Goal: Task Accomplishment & Management: Use online tool/utility

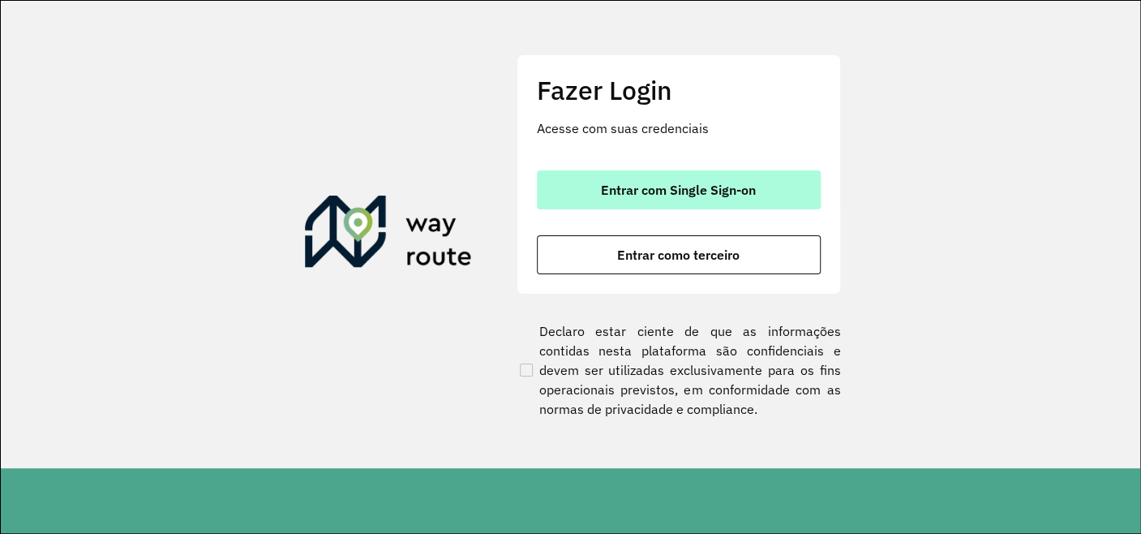
click at [630, 178] on button "Entrar com Single Sign-on" at bounding box center [679, 189] width 284 height 39
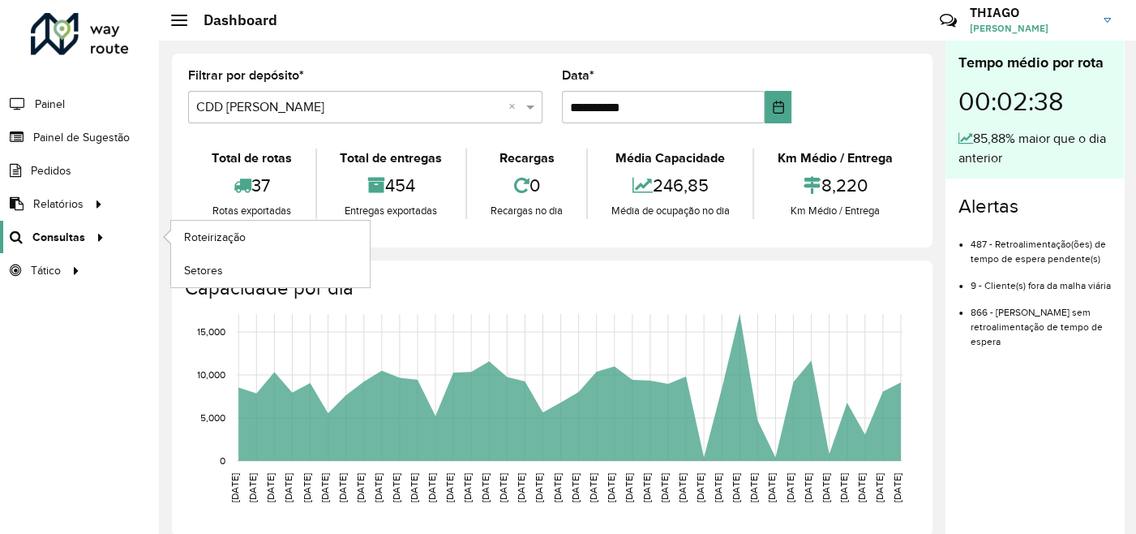
click at [77, 237] on span "Consultas" at bounding box center [58, 237] width 53 height 17
click at [175, 234] on link "Roteirização" at bounding box center [270, 237] width 199 height 32
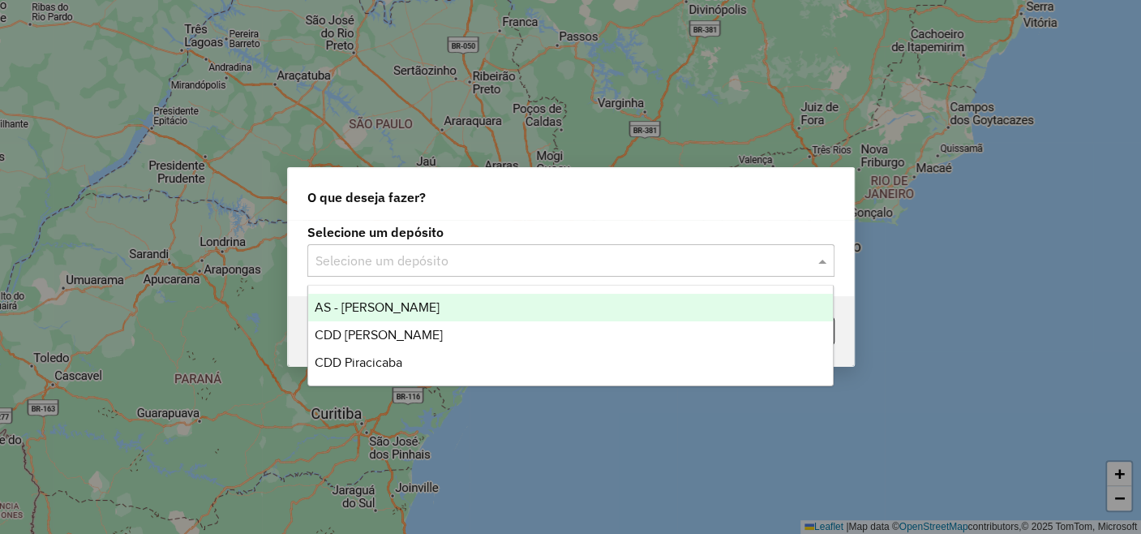
click at [432, 260] on input "text" at bounding box center [555, 260] width 479 height 19
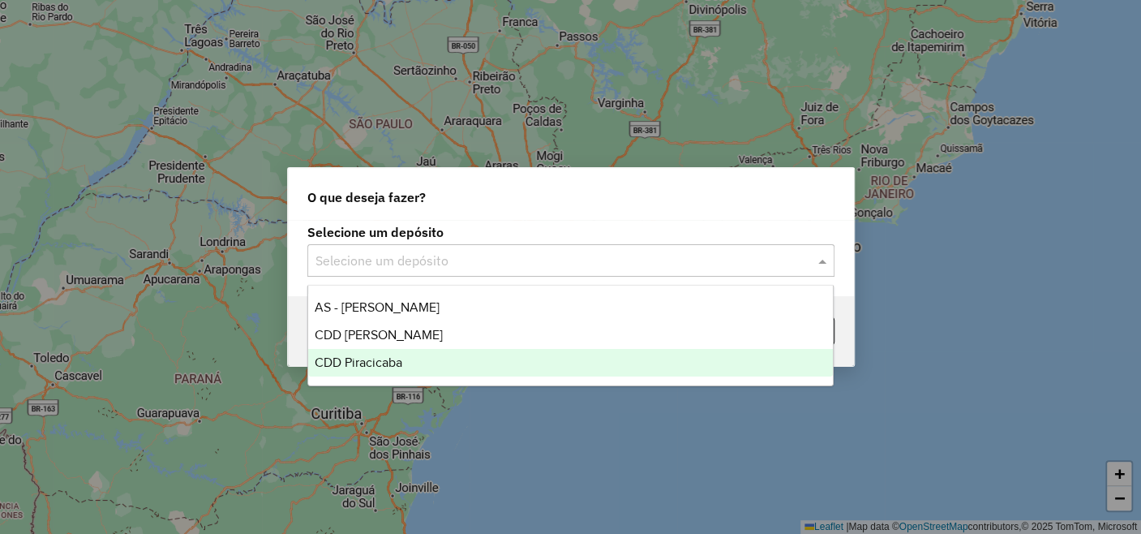
click at [410, 364] on div "CDD Piracicaba" at bounding box center [570, 363] width 525 height 28
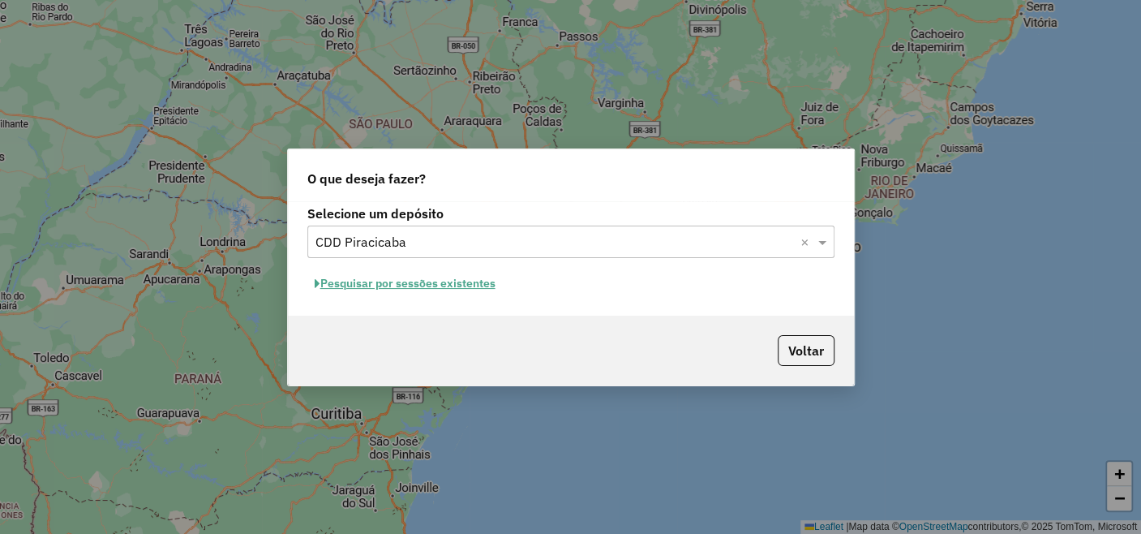
click at [428, 277] on button "Pesquisar por sessões existentes" at bounding box center [405, 283] width 196 height 25
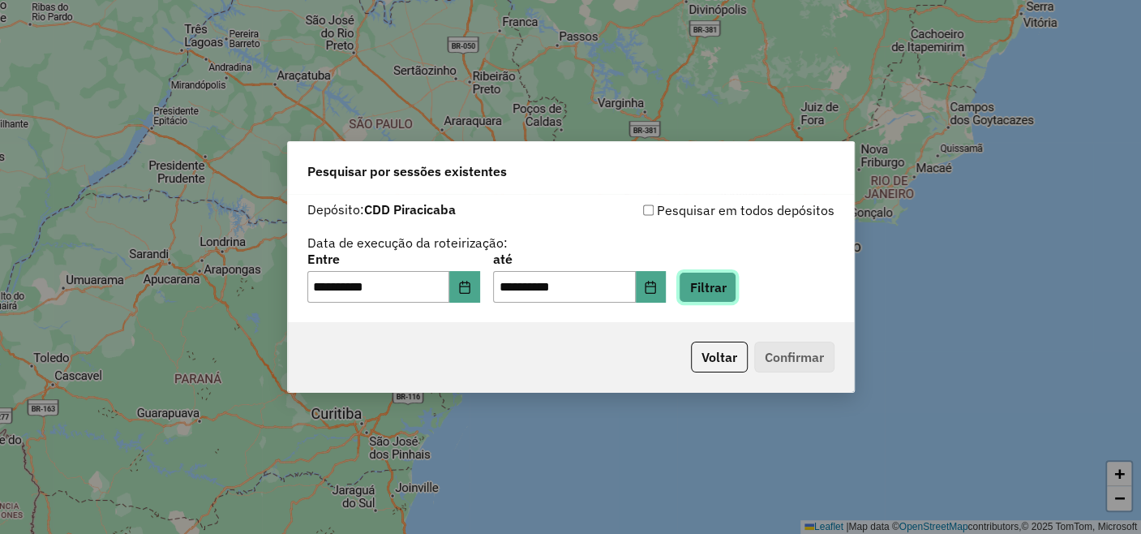
click at [719, 292] on button "Filtrar" at bounding box center [708, 287] width 58 height 31
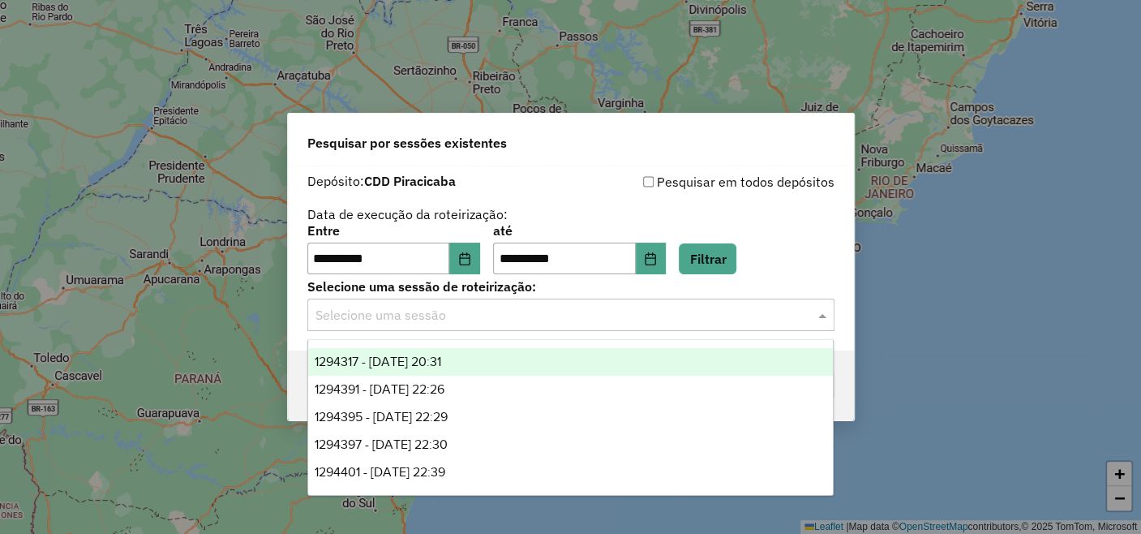
click at [484, 323] on input "text" at bounding box center [555, 315] width 479 height 19
click at [441, 365] on span "1294317 - 14/10/2025 20:31" at bounding box center [378, 361] width 127 height 14
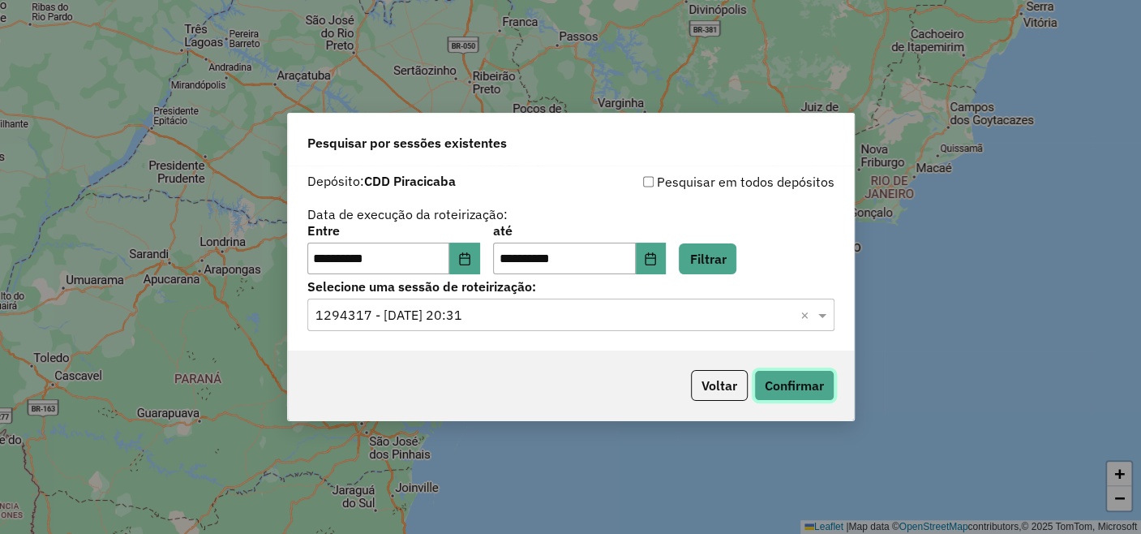
click at [801, 385] on button "Confirmar" at bounding box center [794, 385] width 80 height 31
click at [479, 309] on input "text" at bounding box center [555, 315] width 479 height 19
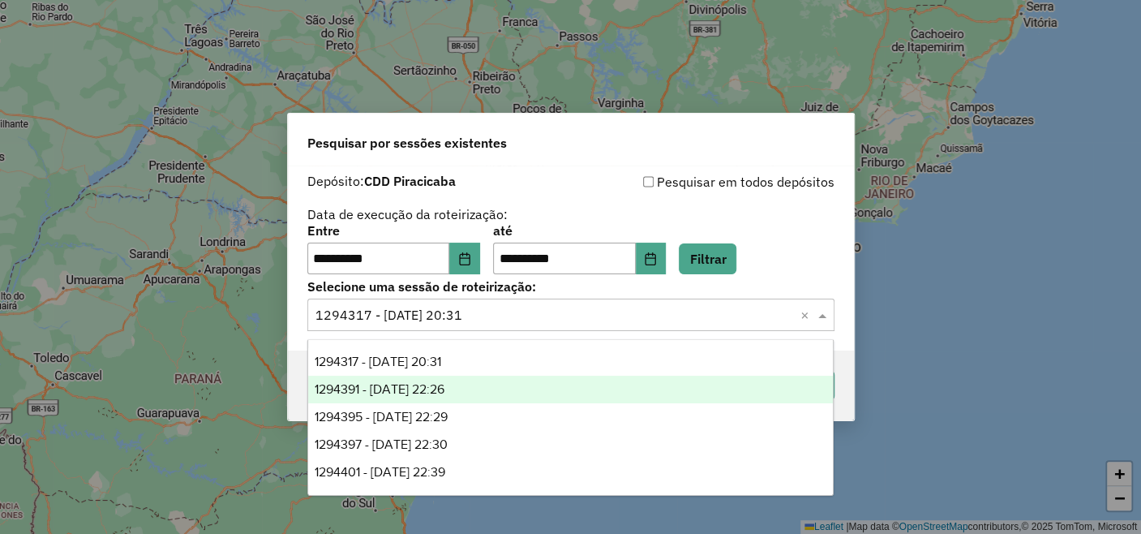
click at [445, 393] on span "1294391 - 14/10/2025 22:26" at bounding box center [380, 389] width 130 height 14
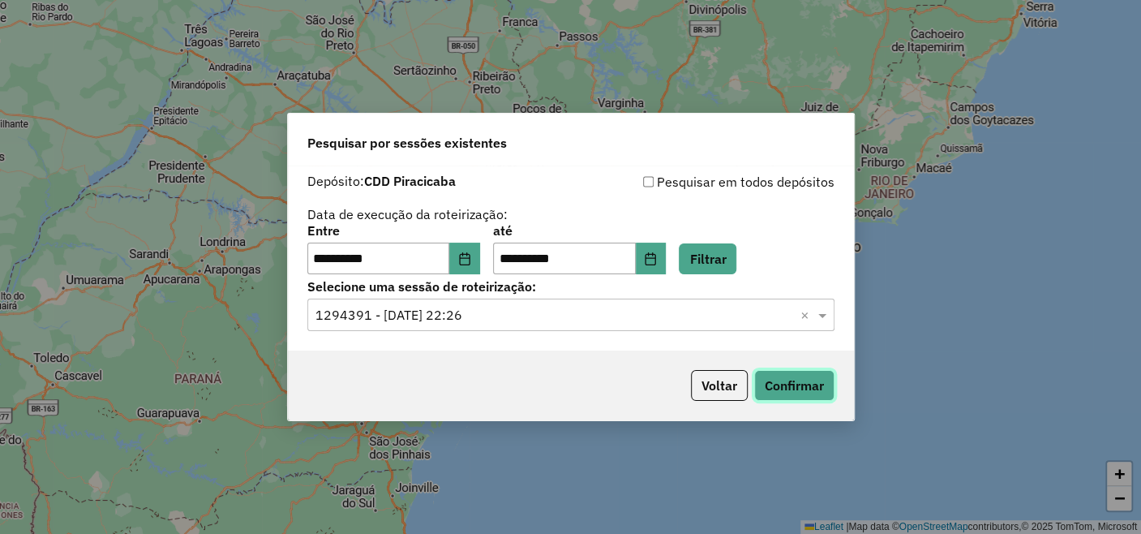
click at [790, 385] on button "Confirmar" at bounding box center [794, 385] width 80 height 31
click at [470, 318] on input "text" at bounding box center [555, 315] width 479 height 19
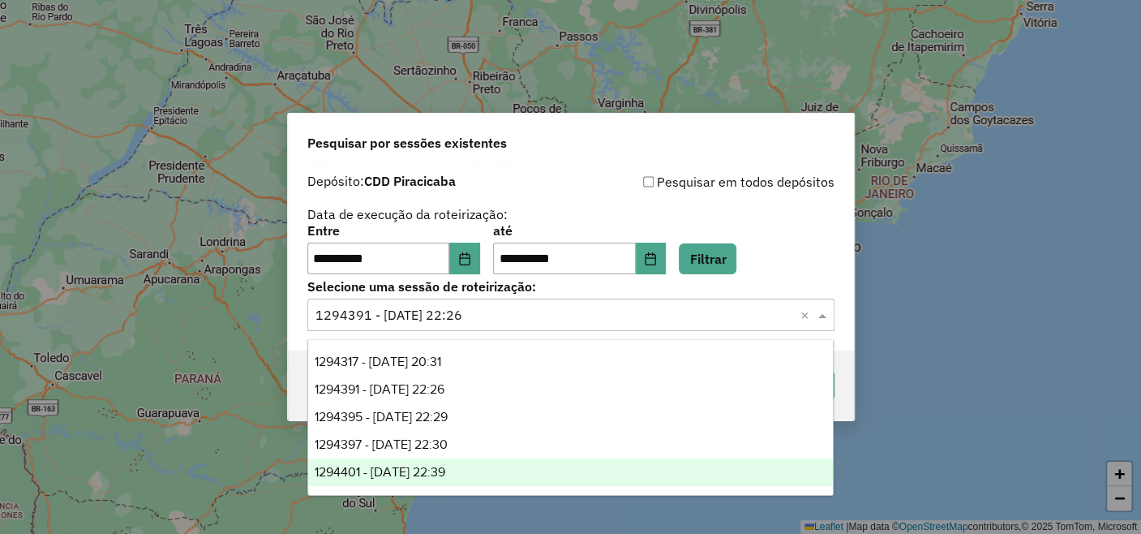
click at [445, 469] on span "1294401 - 14/10/2025 22:39" at bounding box center [380, 472] width 131 height 14
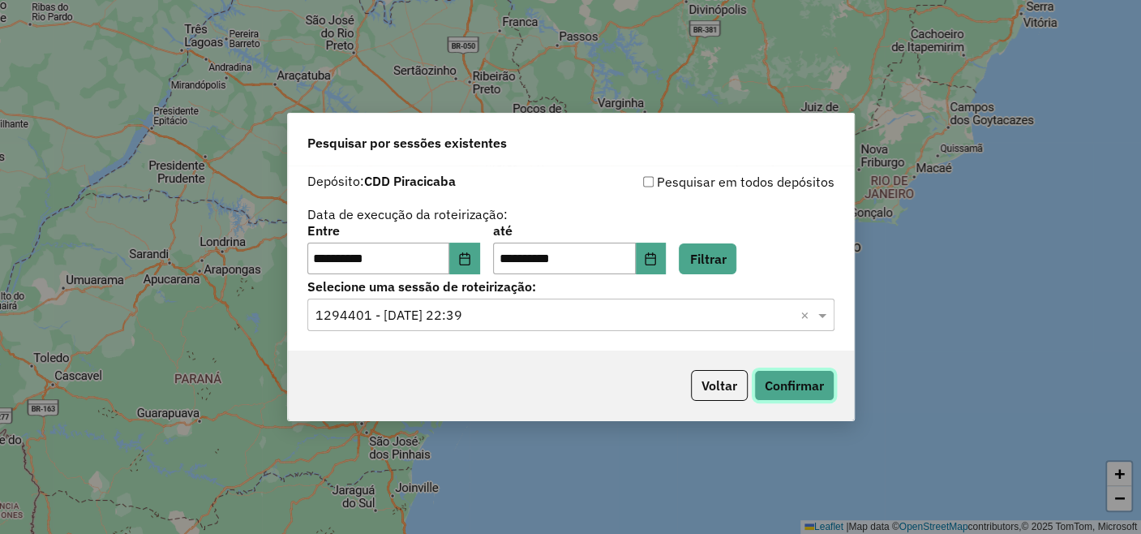
click at [806, 388] on button "Confirmar" at bounding box center [794, 385] width 80 height 31
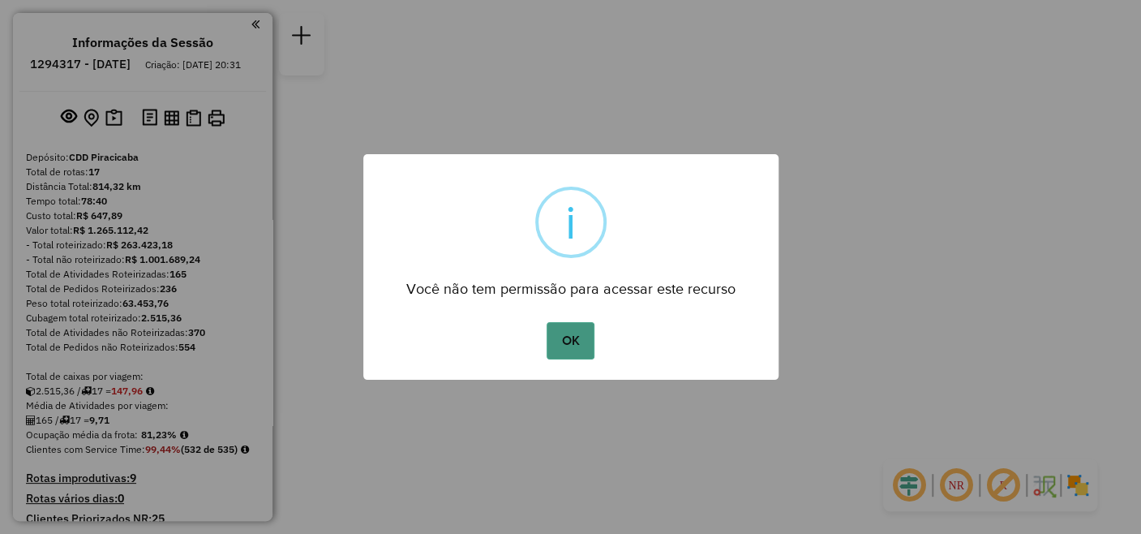
click at [572, 344] on button "OK" at bounding box center [571, 340] width 48 height 37
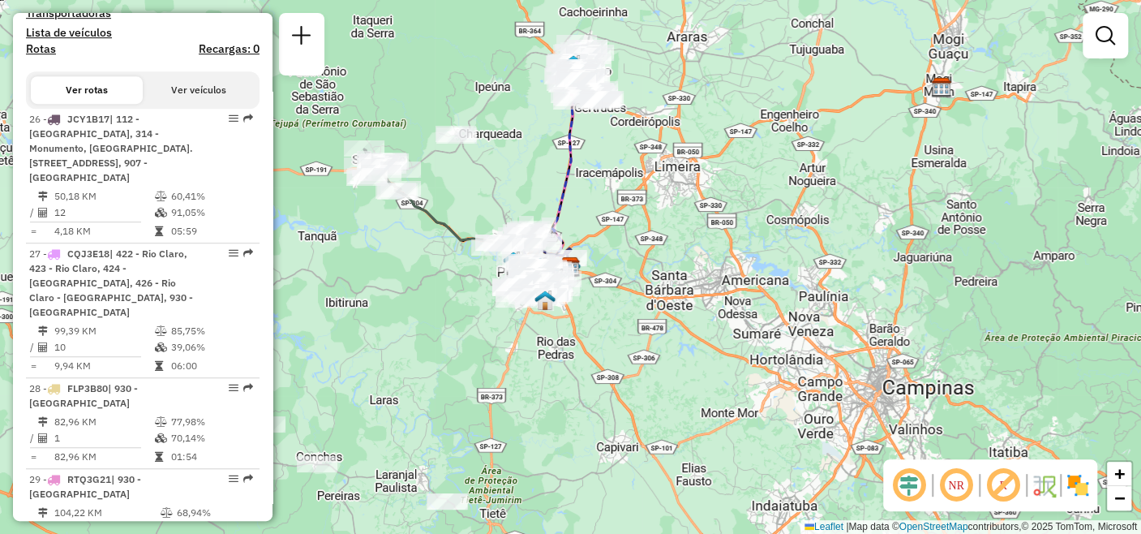
scroll to position [450, 0]
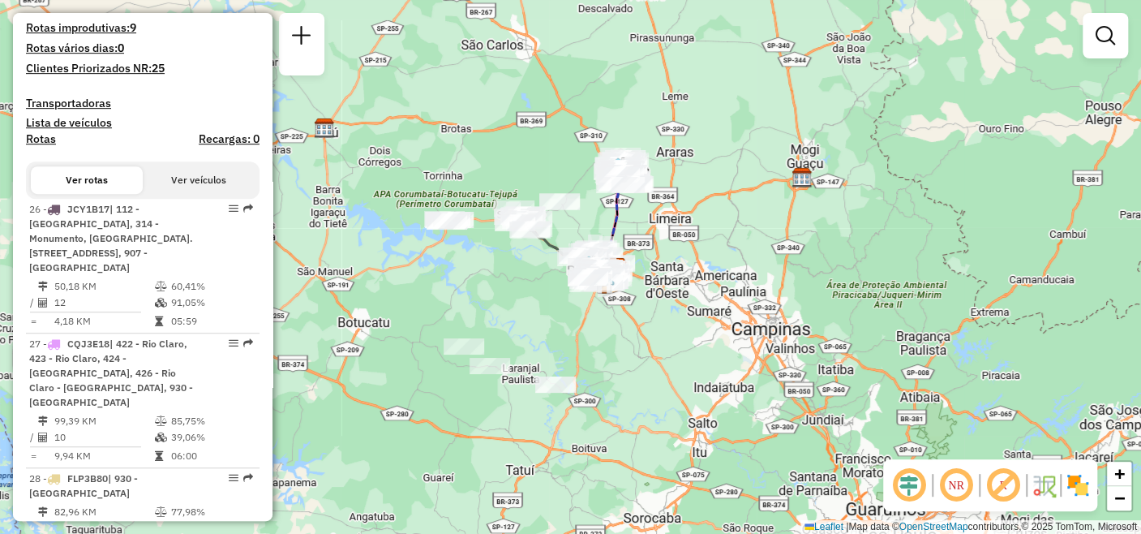
drag, startPoint x: 638, startPoint y: 428, endPoint x: 634, endPoint y: 357, distance: 70.7
click at [634, 357] on div "Janela de atendimento Grade de atendimento Capacidade Transportadoras Veículos …" at bounding box center [570, 267] width 1141 height 534
click at [957, 489] on em at bounding box center [956, 485] width 39 height 39
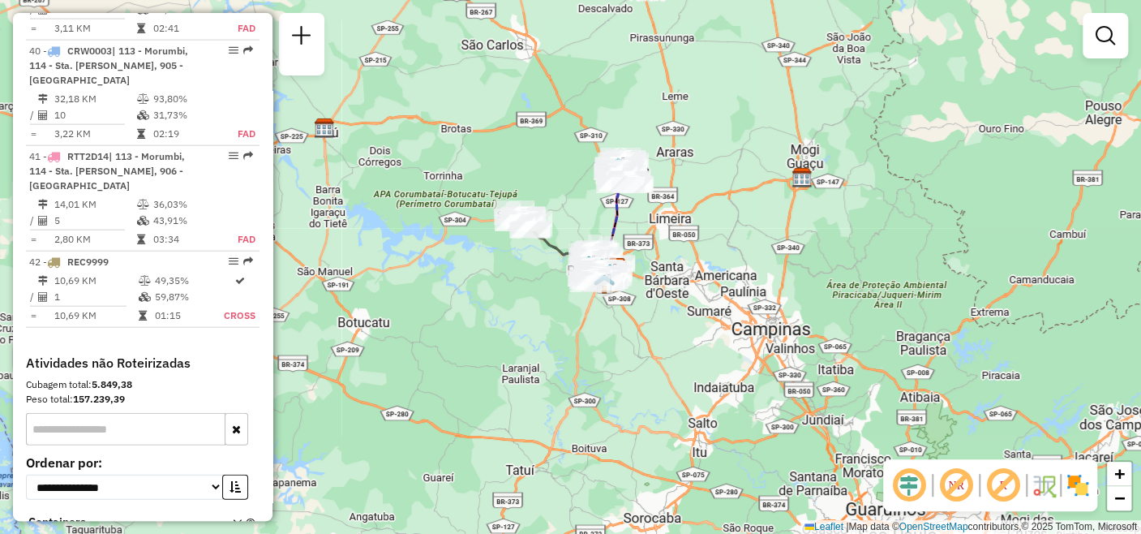
scroll to position [2051, 0]
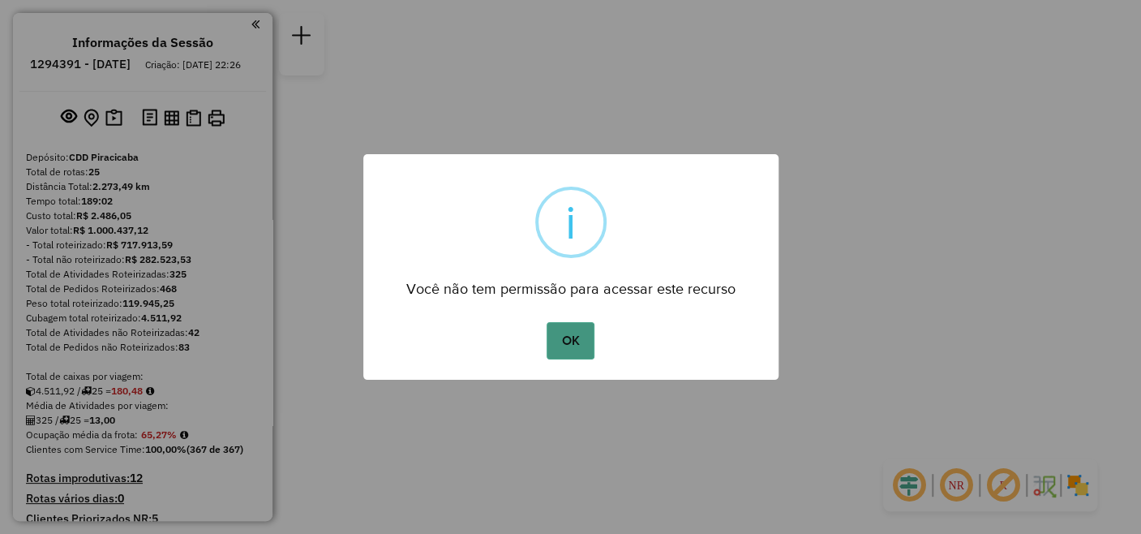
click at [557, 339] on button "OK" at bounding box center [571, 340] width 48 height 37
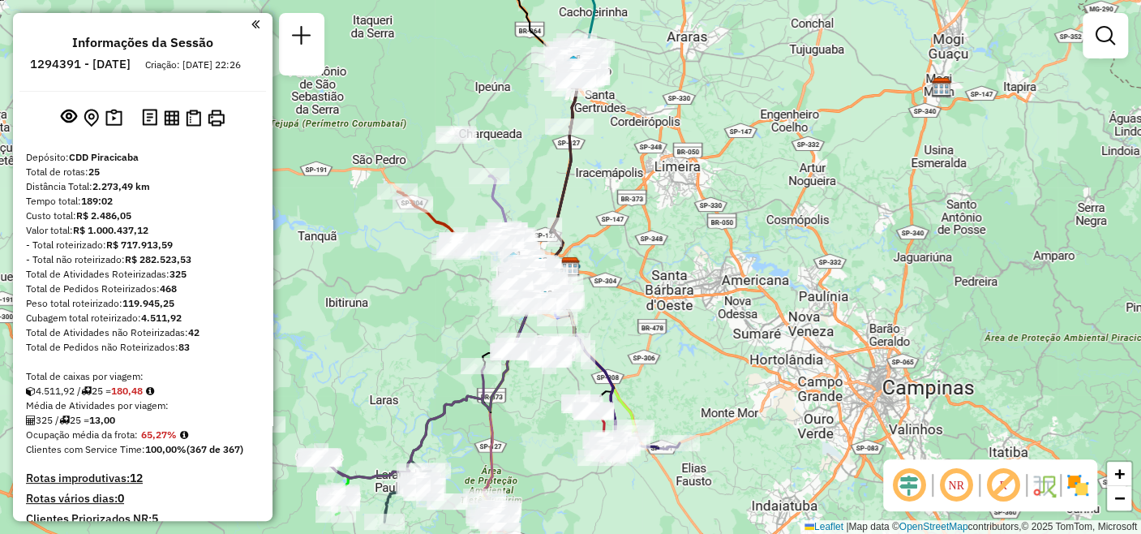
click at [956, 482] on em at bounding box center [956, 485] width 39 height 39
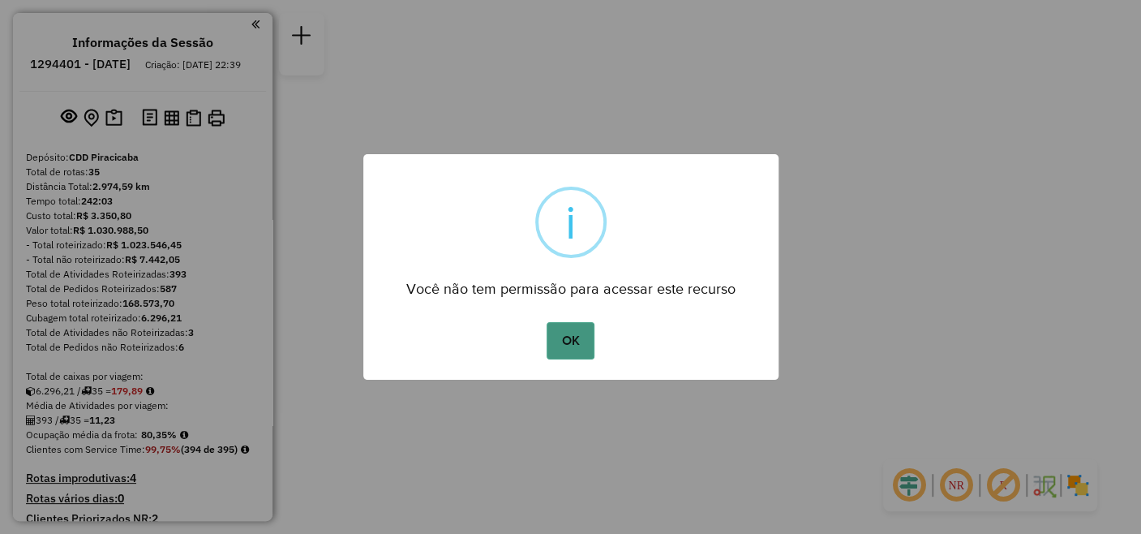
click at [574, 333] on button "OK" at bounding box center [571, 340] width 48 height 37
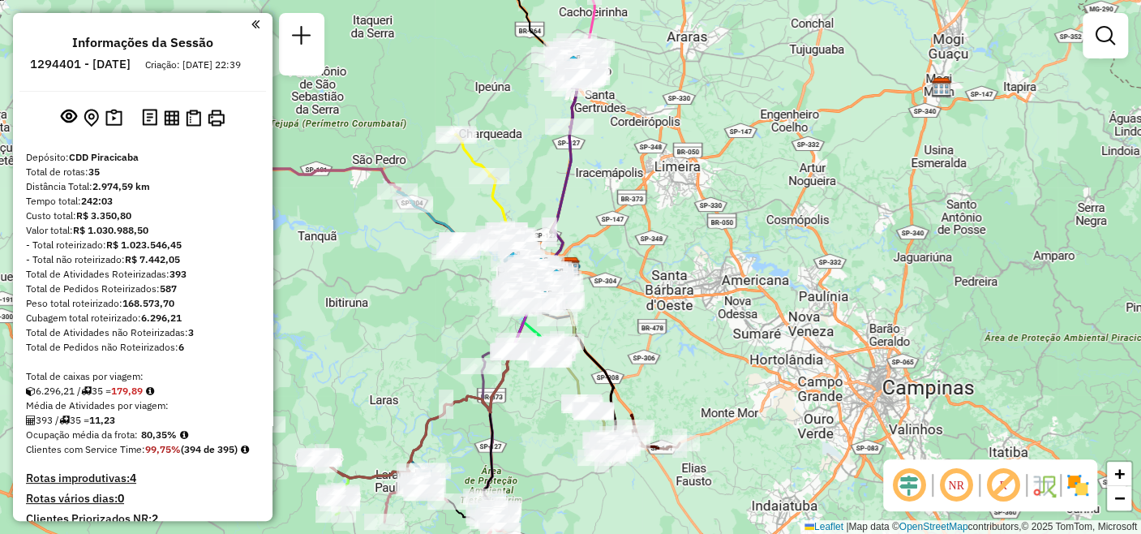
click at [955, 480] on em at bounding box center [956, 485] width 39 height 39
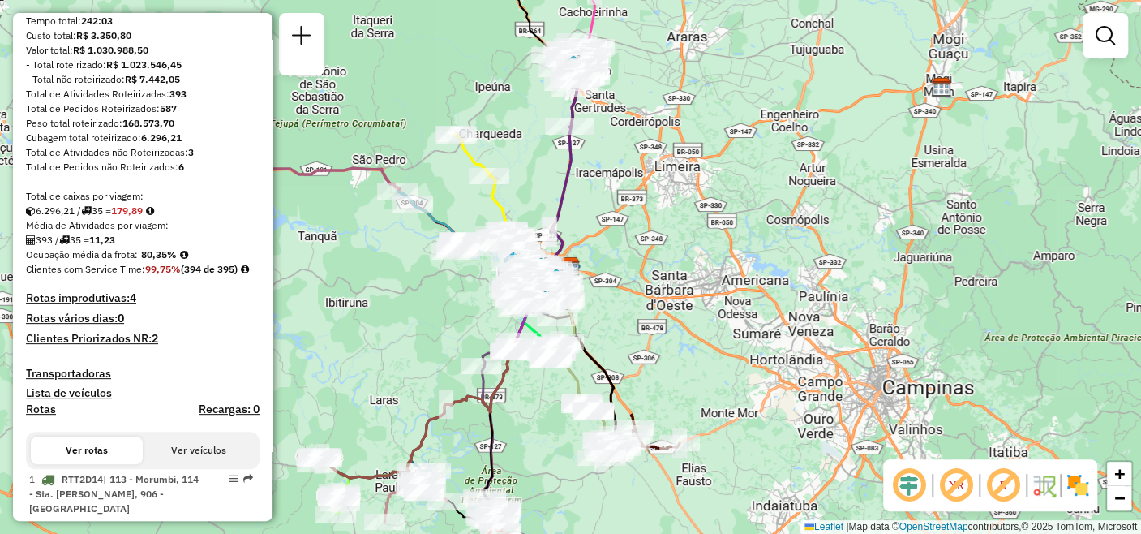
scroll to position [450, 0]
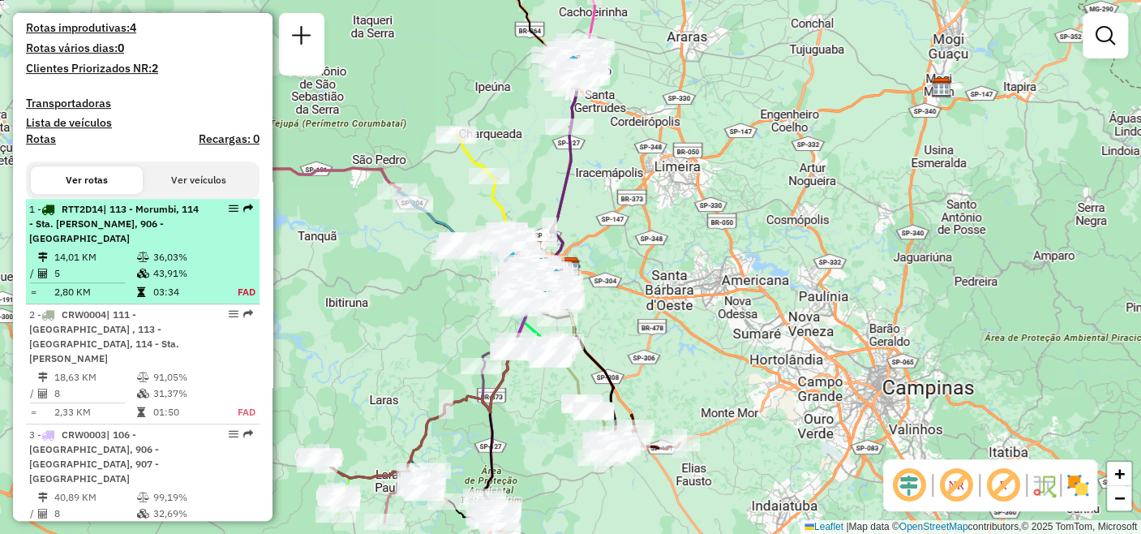
select select "**********"
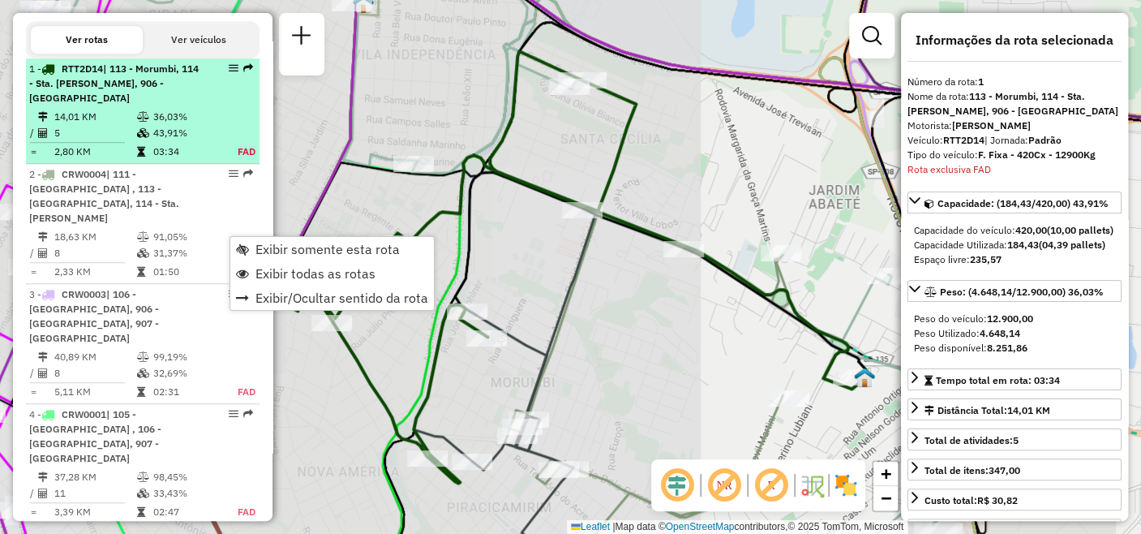
scroll to position [664, 0]
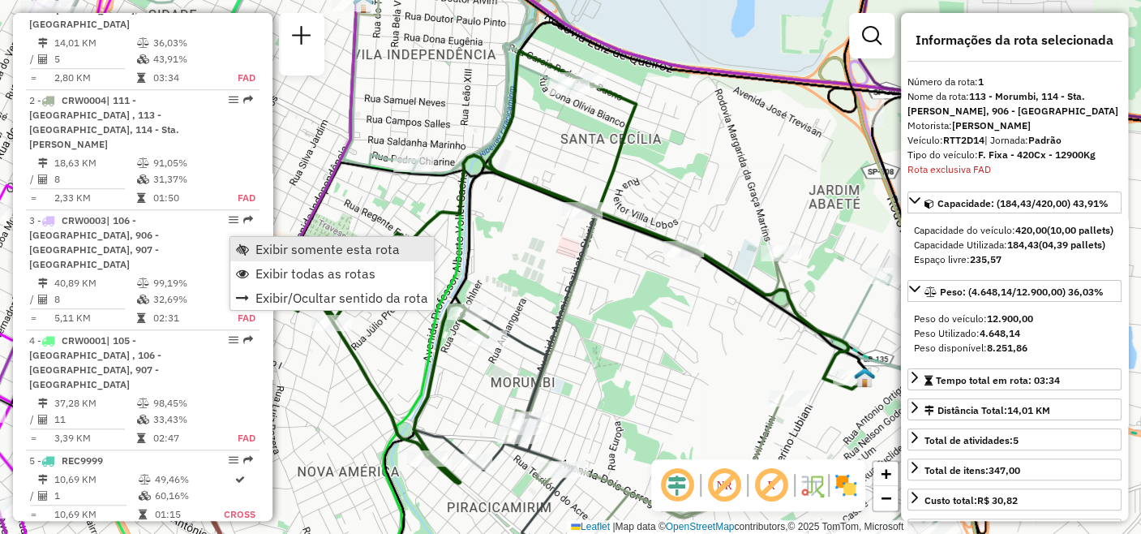
click at [303, 244] on span "Exibir somente esta rota" at bounding box center [328, 249] width 144 height 13
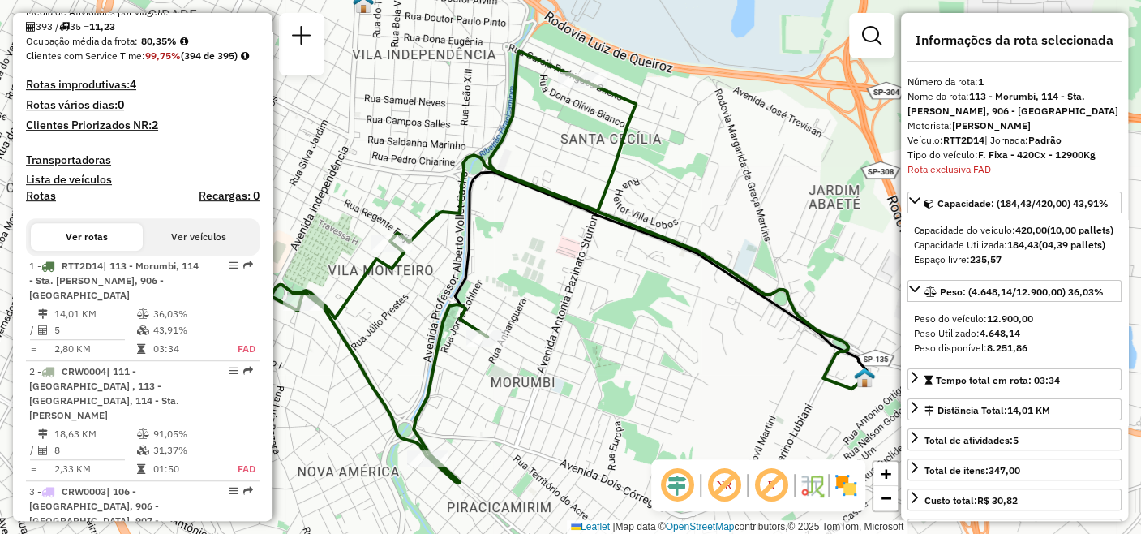
scroll to position [484, 0]
